Goal: Navigation & Orientation: Go to known website

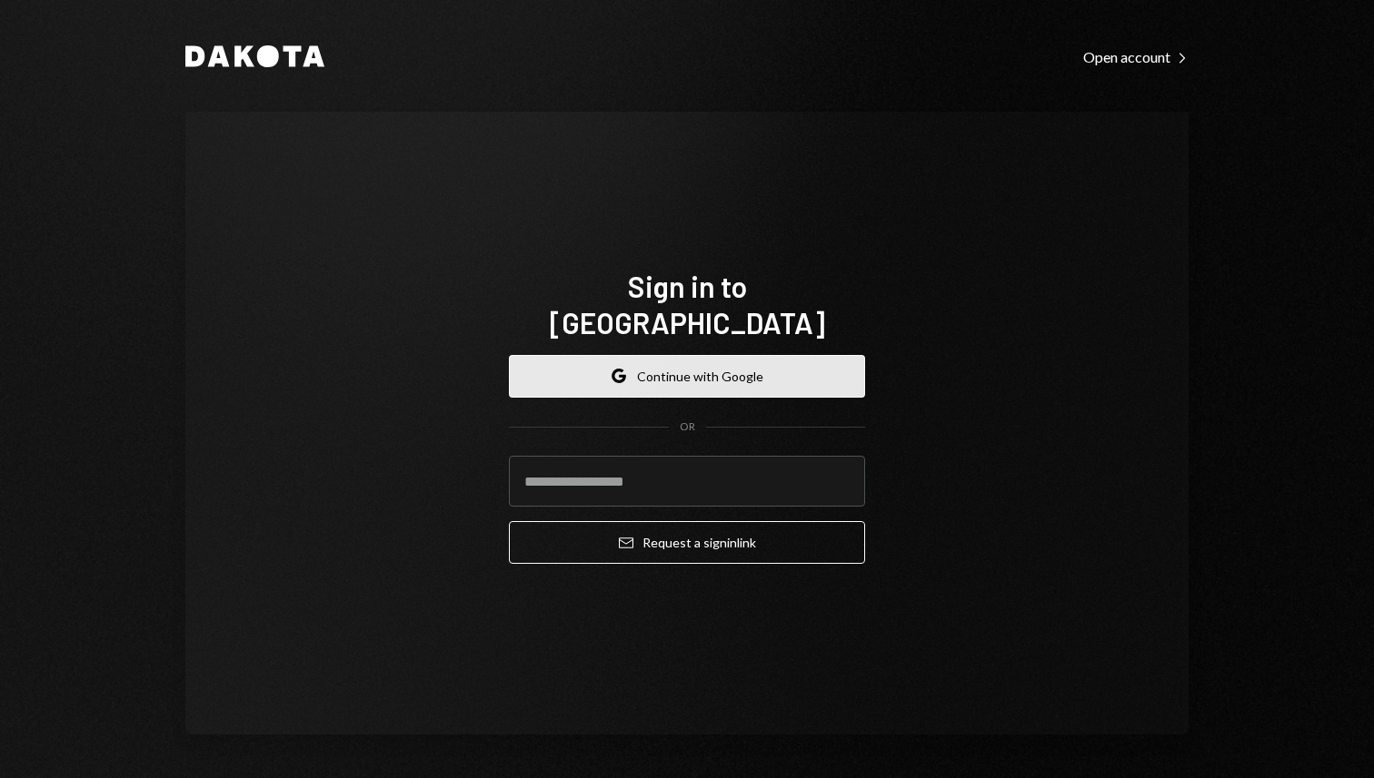
click at [751, 362] on button "Google Continue with Google" at bounding box center [687, 376] width 356 height 43
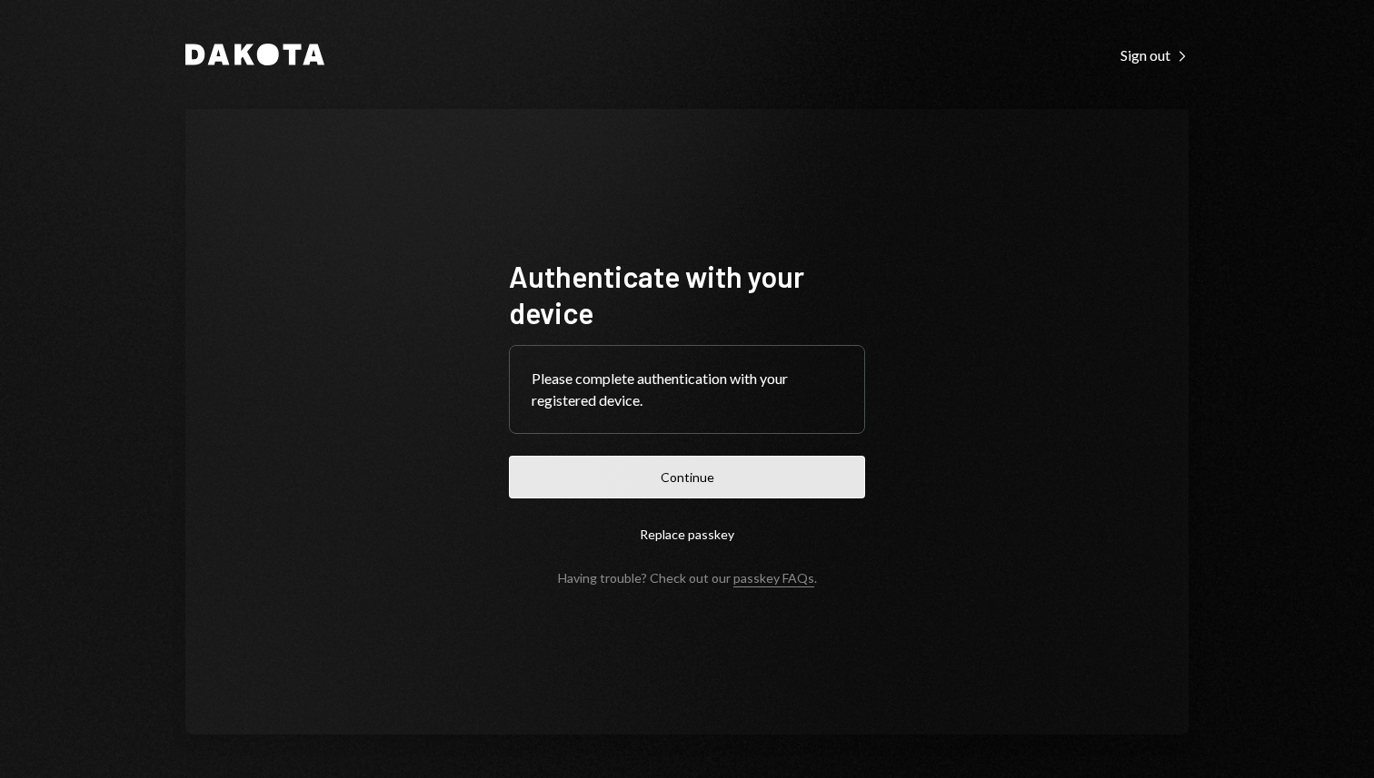
click at [664, 471] on button "Continue" at bounding box center [687, 477] width 356 height 43
